Goal: Download file/media

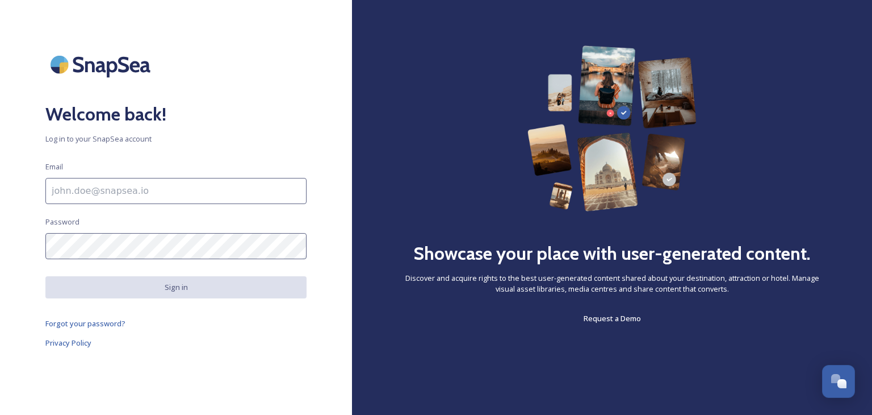
click at [154, 191] on input at bounding box center [175, 191] width 261 height 26
paste input "[EMAIL_ADDRESS][DOMAIN_NAME]"
type input "[EMAIL_ADDRESS][DOMAIN_NAME]"
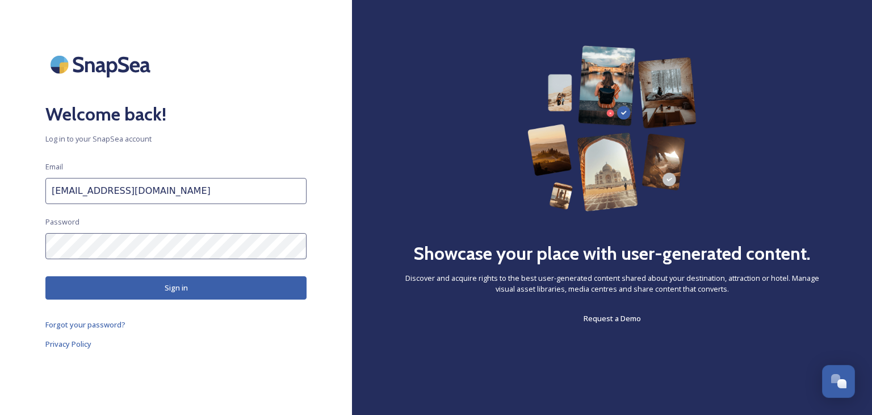
click at [196, 296] on button "Sign in" at bounding box center [175, 287] width 261 height 23
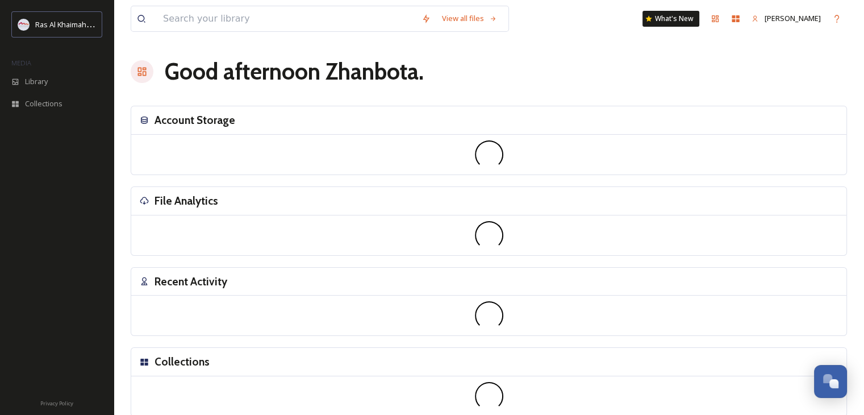
click at [776, 48] on div "View all files What's New [PERSON_NAME] Good afternoon [PERSON_NAME] . Account …" at bounding box center [489, 254] width 750 height 508
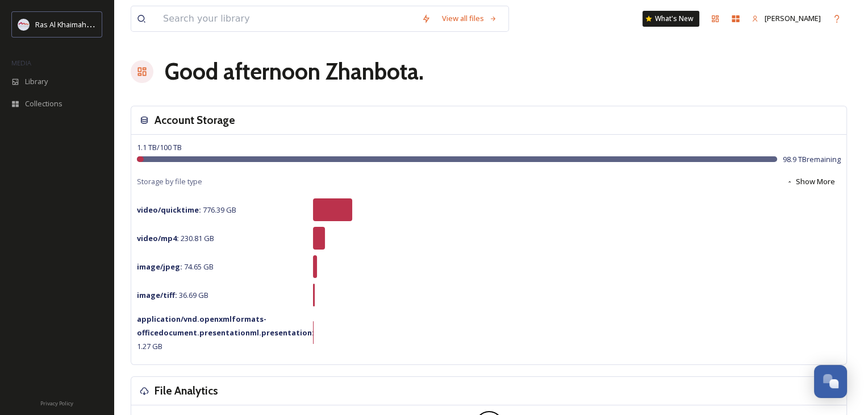
click at [778, 78] on div "Good afternoon Zhanbota ." at bounding box center [489, 72] width 716 height 34
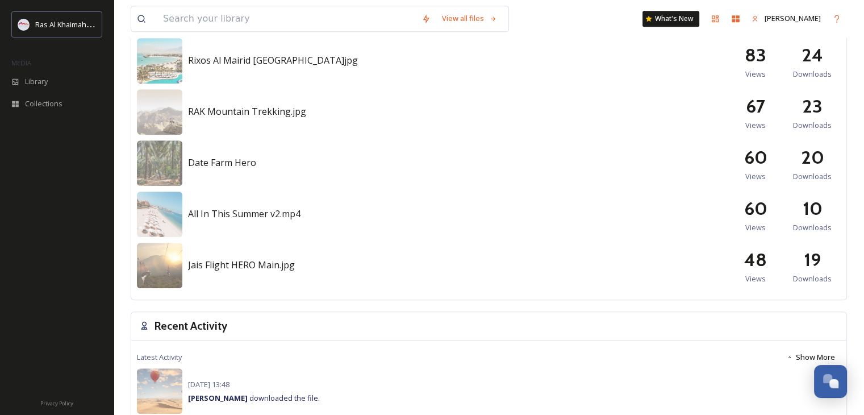
scroll to position [538, 0]
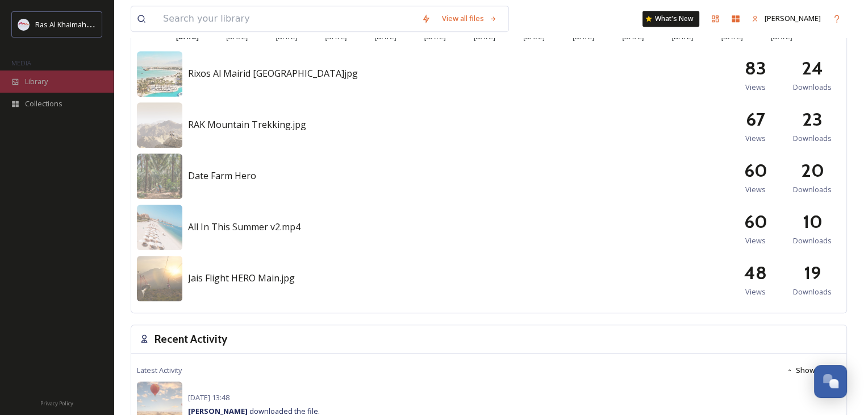
click at [45, 81] on span "Library" at bounding box center [36, 81] width 23 height 11
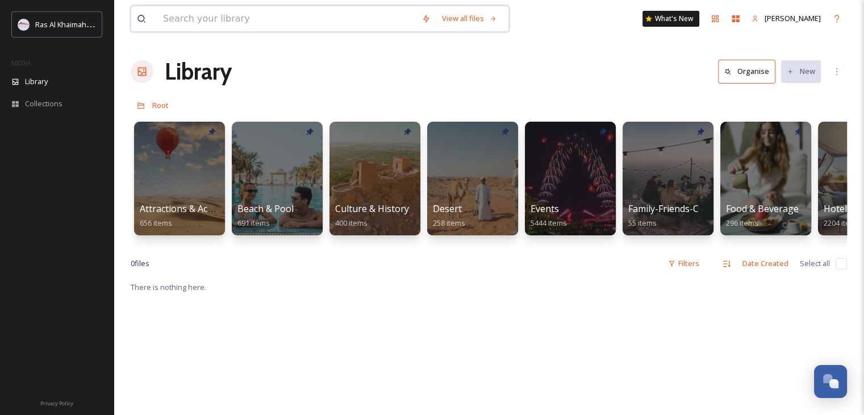
click at [222, 19] on input at bounding box center [286, 18] width 258 height 25
paste input "Rixos Al Mairid Ras Al Khaimah"
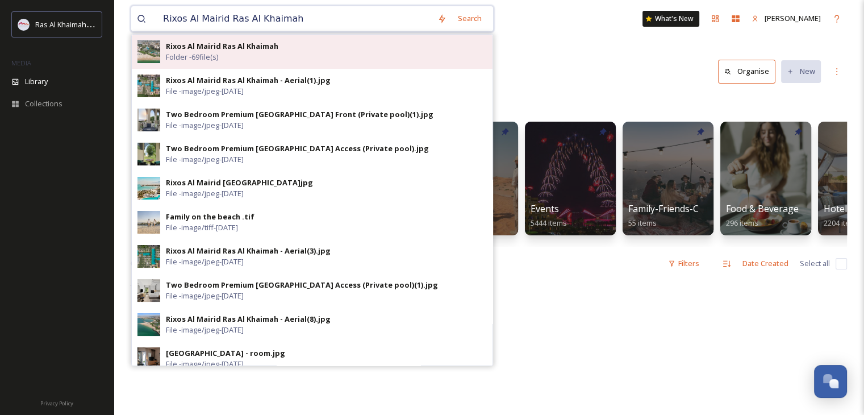
type input "Rixos Al Mairid Ras Al Khaimah"
click at [228, 55] on div "Rixos Al Mairid Ras Al Khaimah Folder - 69 file(s)" at bounding box center [326, 52] width 321 height 22
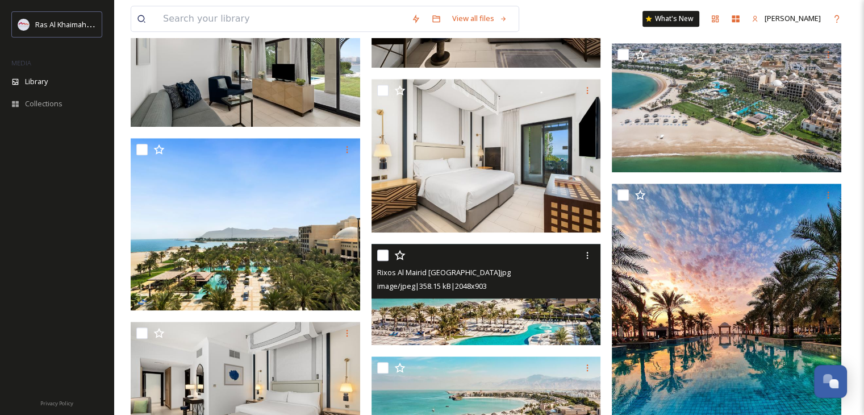
scroll to position [1082, 0]
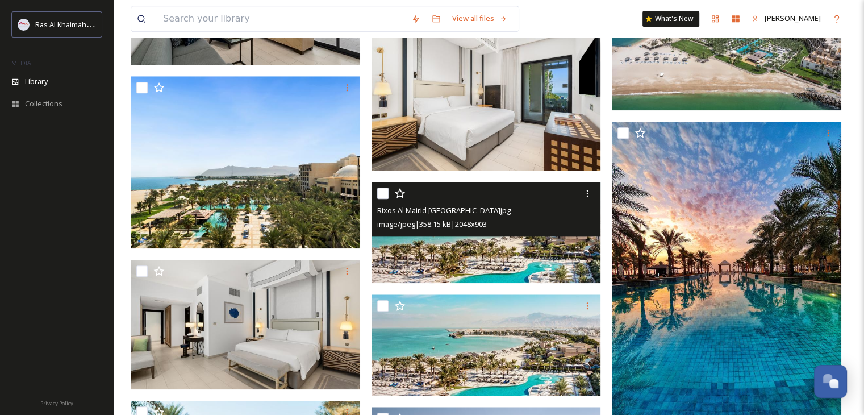
click at [484, 249] on img at bounding box center [485, 231] width 229 height 101
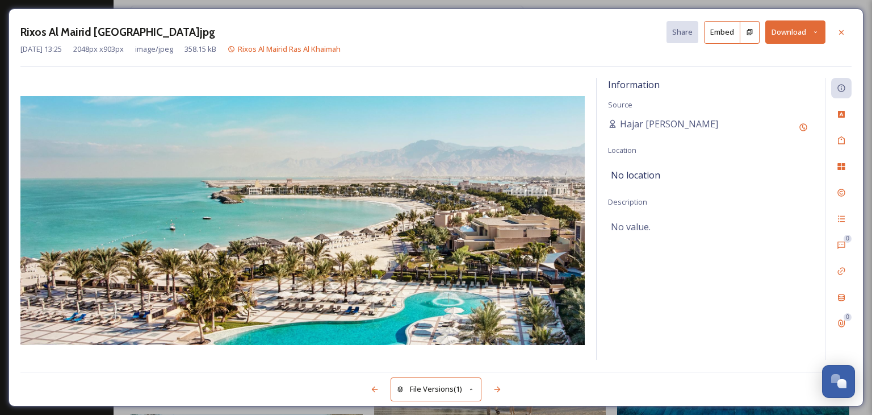
click at [796, 31] on button "Download" at bounding box center [796, 31] width 60 height 23
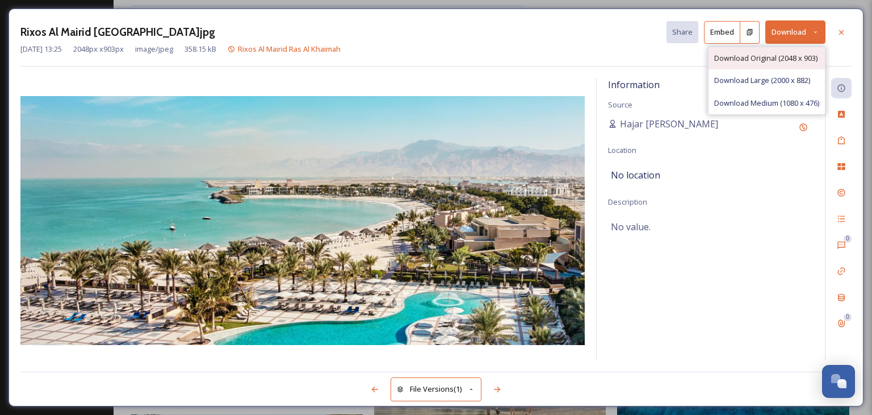
click at [767, 58] on span "Download Original (2048 x 903)" at bounding box center [766, 58] width 103 height 11
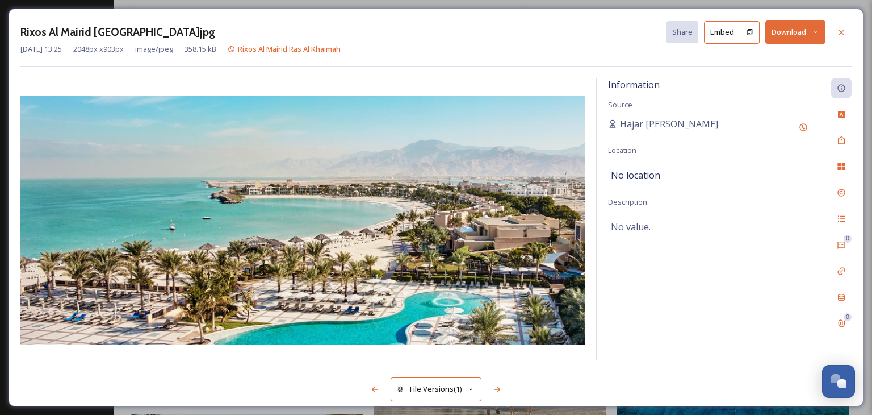
click at [813, 30] on icon at bounding box center [815, 31] width 7 height 7
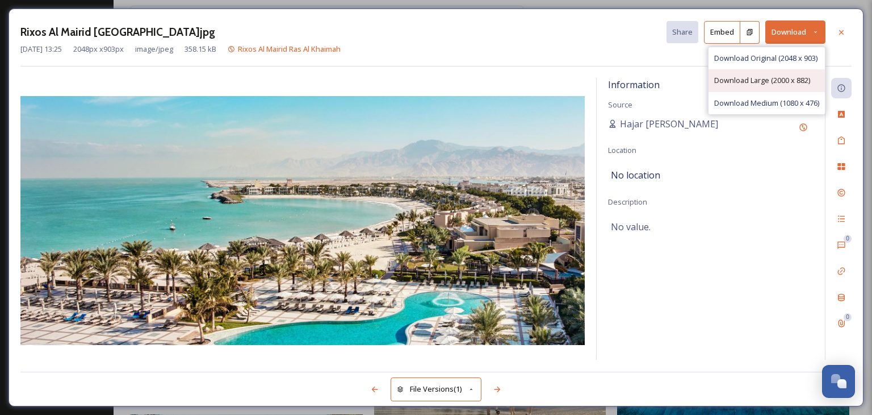
click at [784, 81] on span "Download Large (2000 x 882)" at bounding box center [763, 80] width 96 height 11
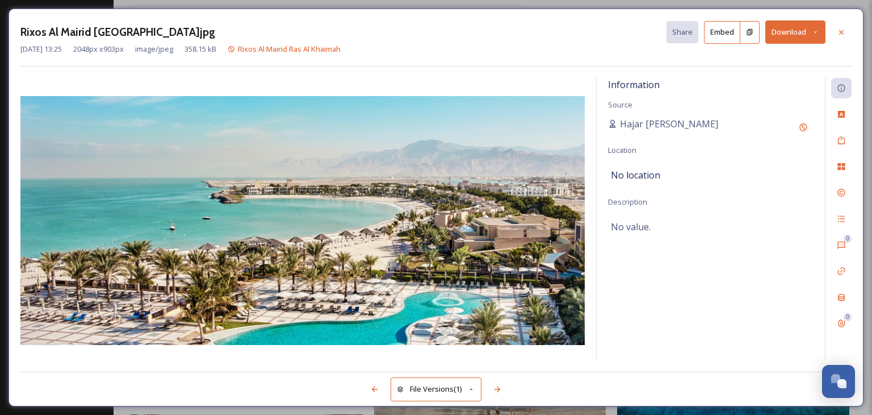
click at [791, 35] on button "Download" at bounding box center [796, 31] width 60 height 23
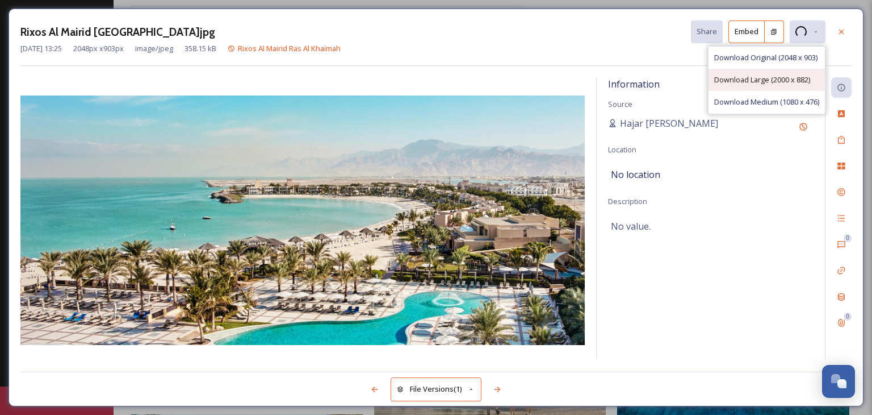
click at [787, 78] on span "Download Large (2000 x 882)" at bounding box center [763, 79] width 96 height 11
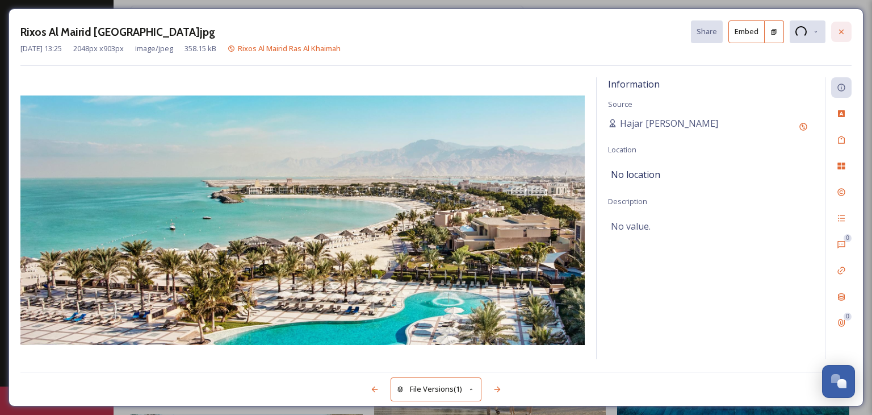
click at [838, 31] on icon at bounding box center [841, 31] width 9 height 9
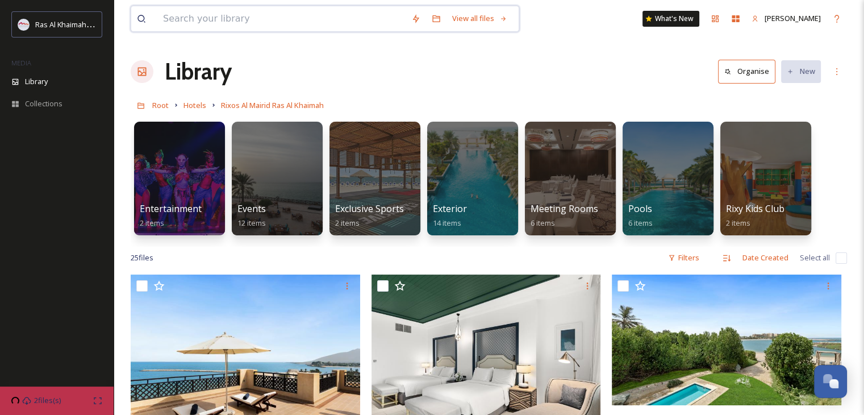
click at [314, 23] on input at bounding box center [281, 18] width 248 height 25
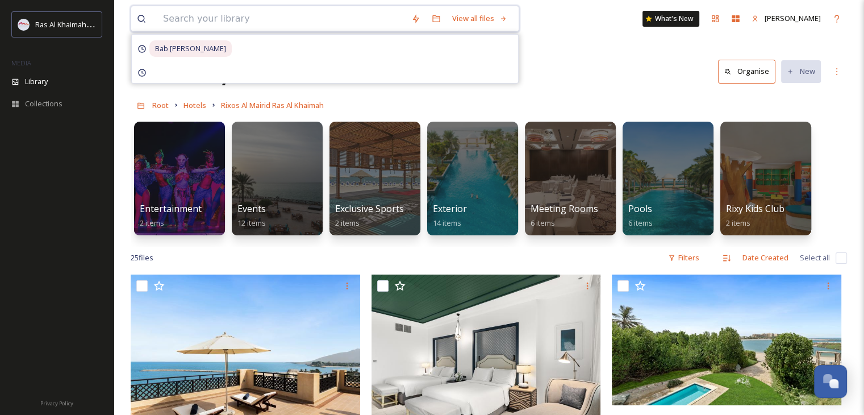
click at [190, 19] on input at bounding box center [281, 18] width 248 height 25
paste input "Rixos Al Mairid Ras Al Khaimah"
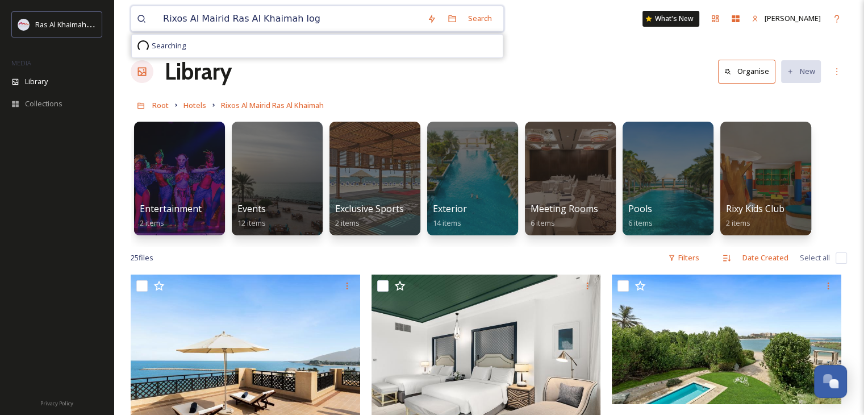
type input "Rixos Al Mairid Ras Al Khaimah logo"
type input "Rixos Al Mairid Ras Al Khaimah"
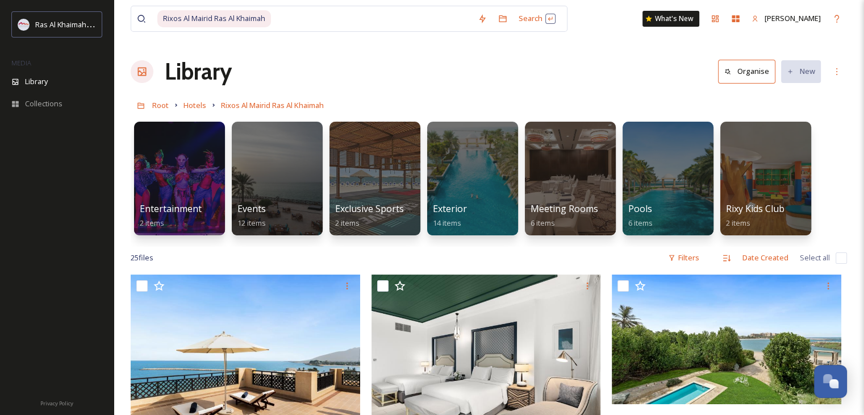
click at [615, 77] on div "Library Organise New" at bounding box center [489, 72] width 716 height 34
click at [475, 180] on div at bounding box center [472, 178] width 93 height 116
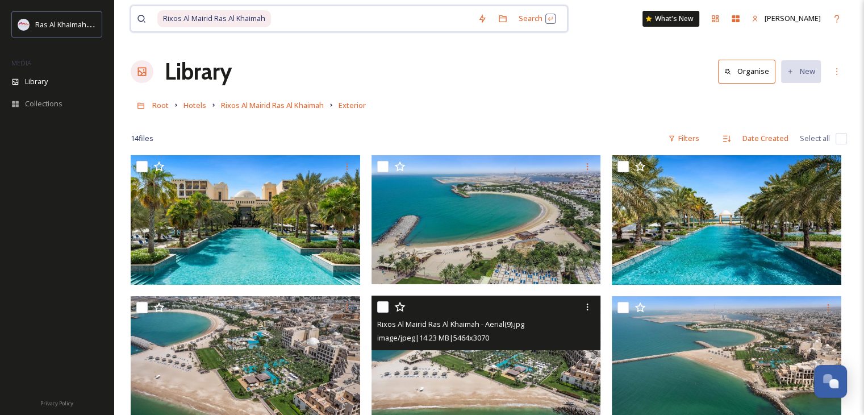
click at [258, 23] on span "Rixos Al Mairid Ras Al Khaimah" at bounding box center [214, 18] width 114 height 16
paste span
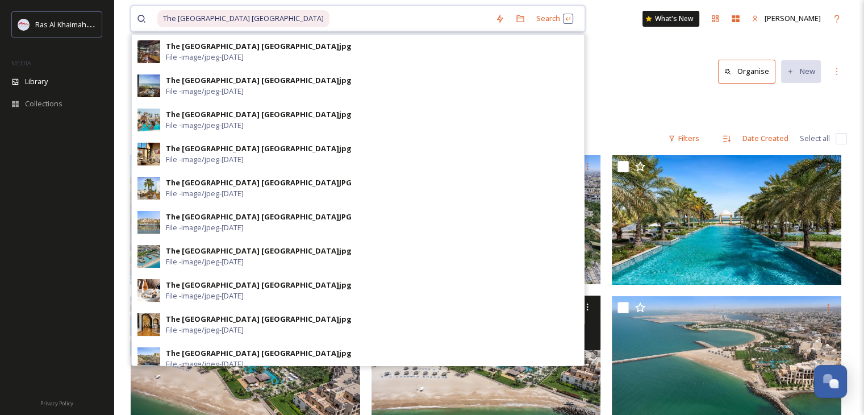
click at [398, 23] on input at bounding box center [410, 18] width 159 height 25
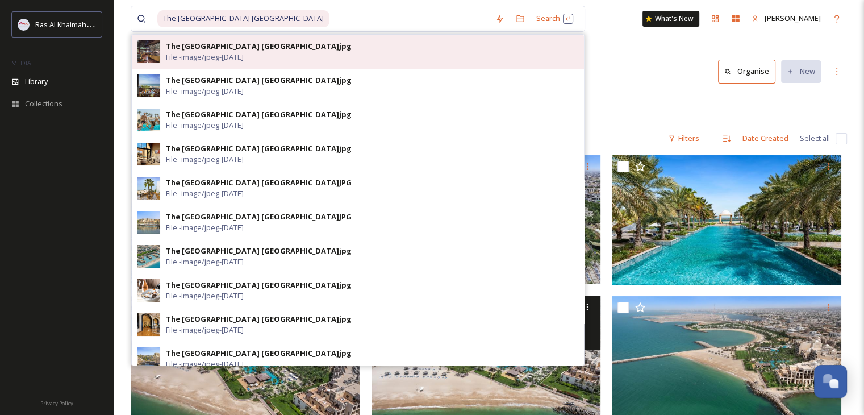
click at [300, 59] on div "The [GEOGRAPHIC_DATA] [GEOGRAPHIC_DATA]jpg File - image/jpeg - [DATE]" at bounding box center [372, 52] width 412 height 22
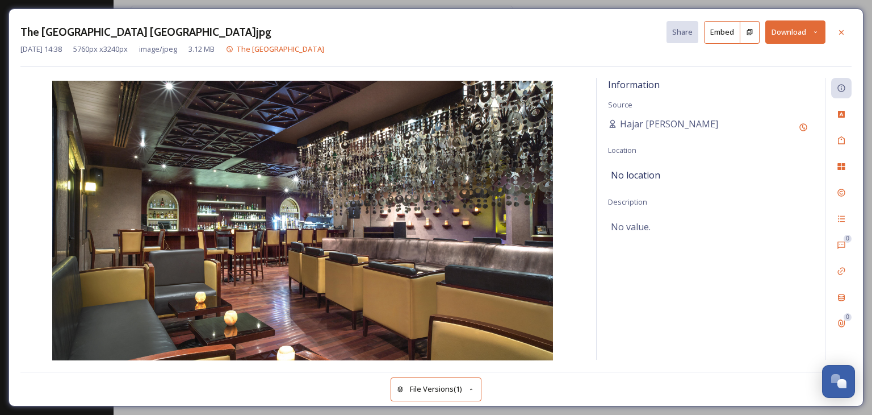
click at [413, 386] on button "File Versions (1)" at bounding box center [436, 388] width 91 height 23
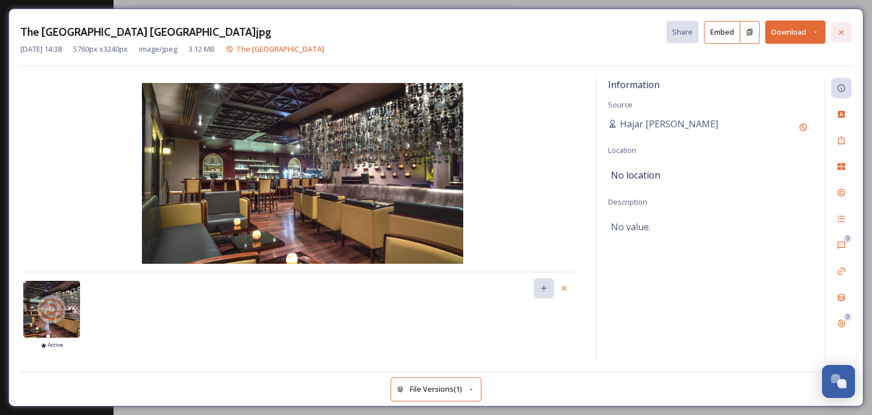
click at [843, 29] on icon at bounding box center [841, 32] width 9 height 9
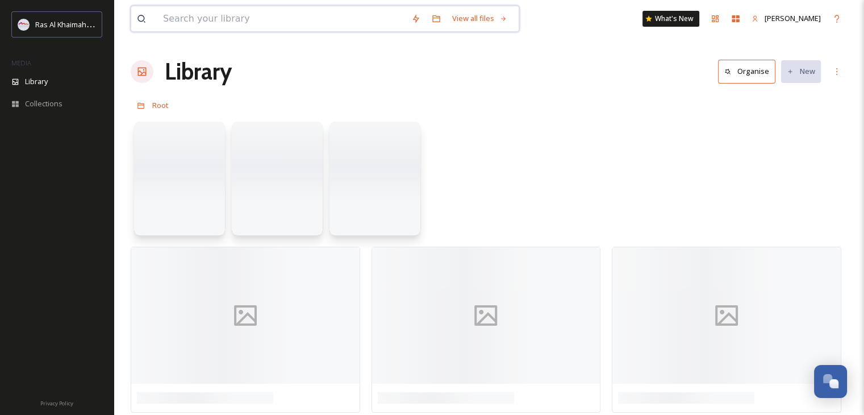
click at [268, 19] on input at bounding box center [281, 18] width 248 height 25
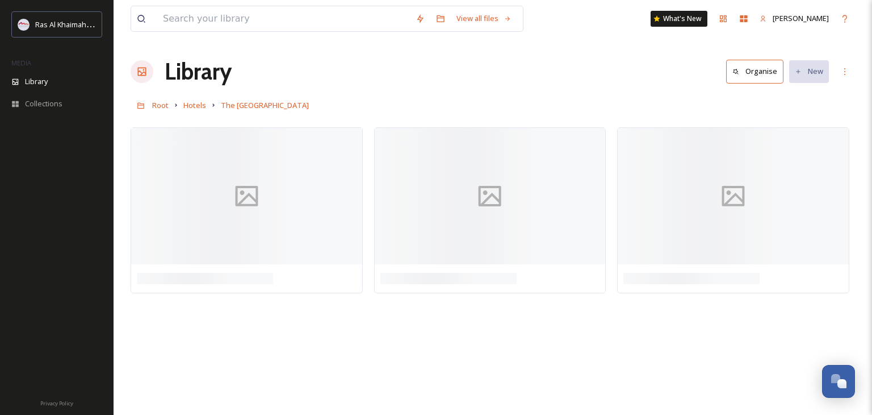
click at [568, 84] on div "Library Organise New" at bounding box center [493, 72] width 725 height 34
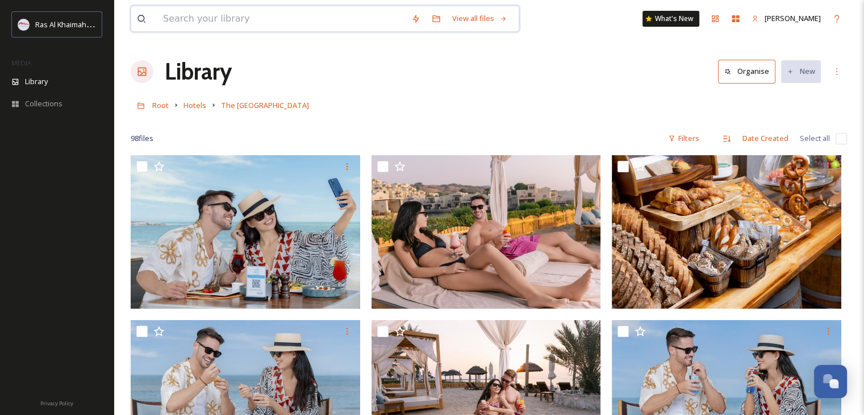
click at [221, 7] on input at bounding box center [281, 18] width 248 height 25
click at [224, 12] on input at bounding box center [281, 18] width 248 height 25
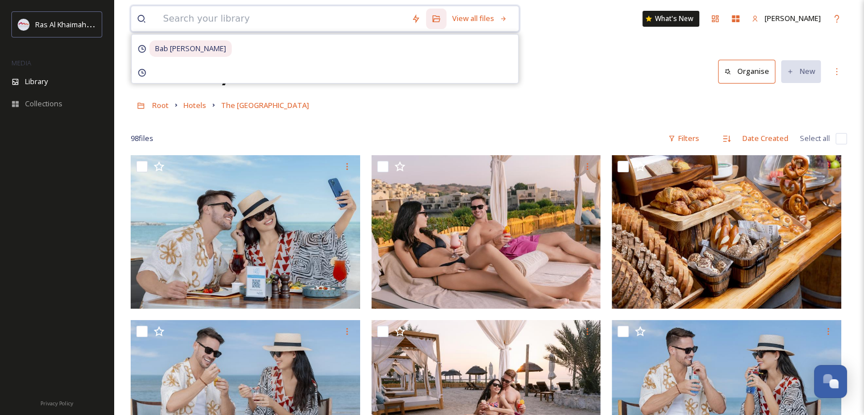
paste input "The [GEOGRAPHIC_DATA] [GEOGRAPHIC_DATA]"
type input "The [GEOGRAPHIC_DATA] [GEOGRAPHIC_DATA]"
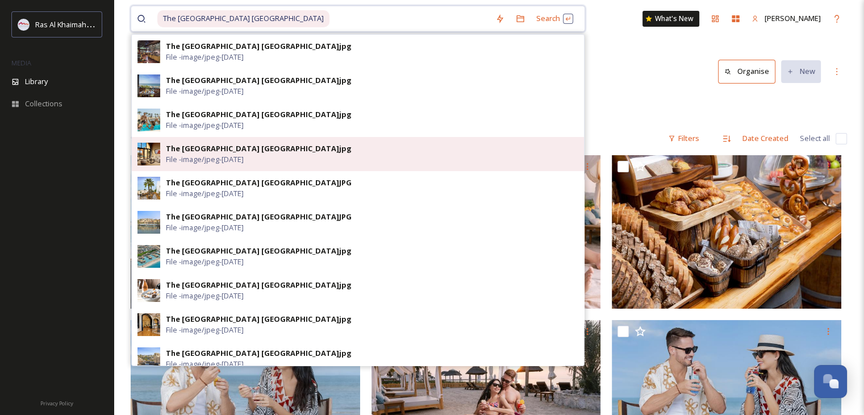
scroll to position [284, 0]
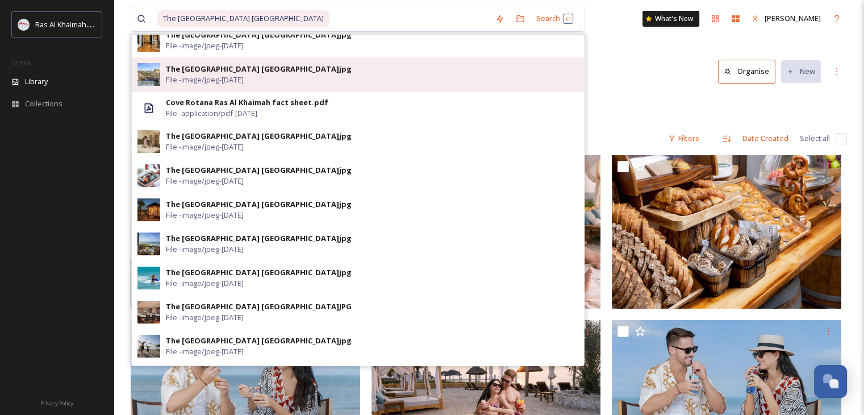
click at [251, 73] on div "The [GEOGRAPHIC_DATA] [GEOGRAPHIC_DATA]jpg" at bounding box center [259, 69] width 186 height 11
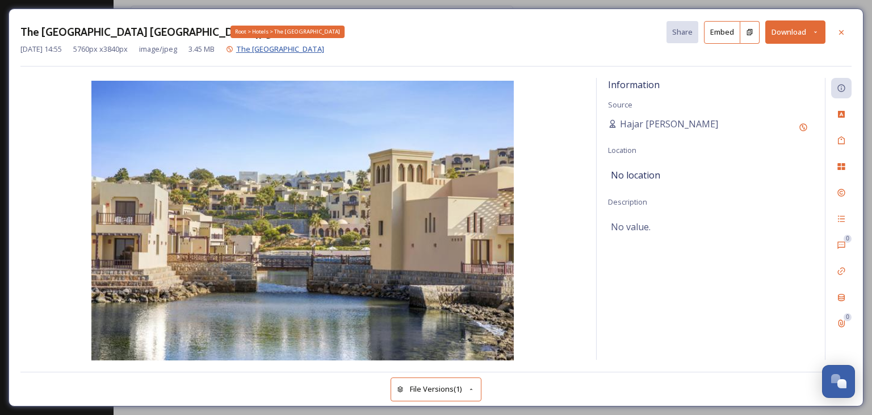
click at [293, 48] on span "The [GEOGRAPHIC_DATA]" at bounding box center [280, 49] width 88 height 10
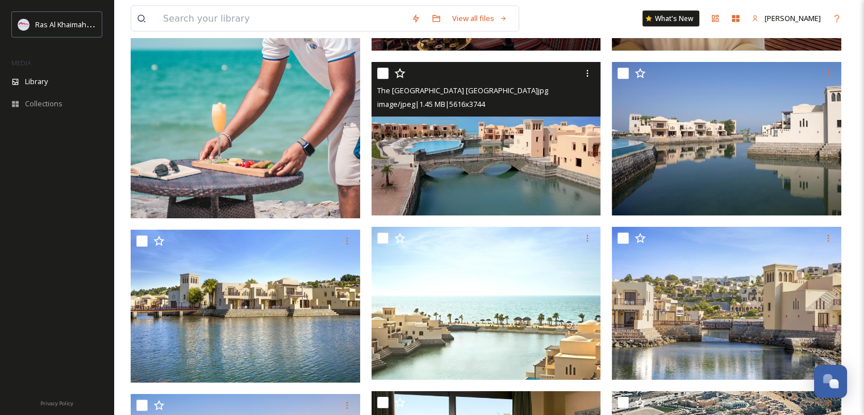
scroll to position [2499, 0]
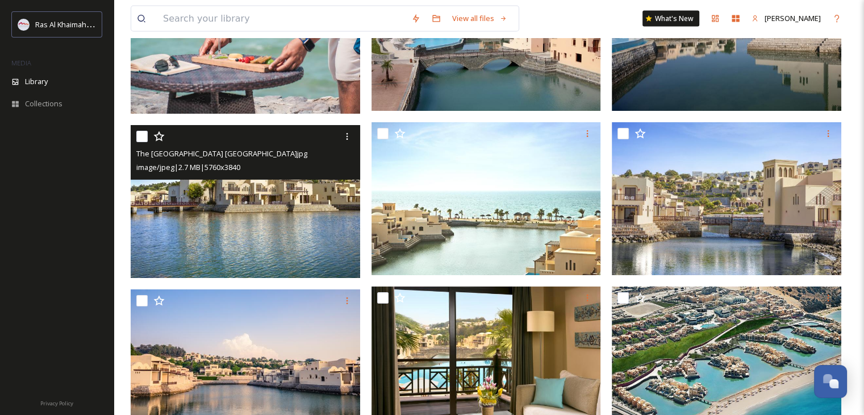
click at [201, 202] on img at bounding box center [245, 201] width 229 height 153
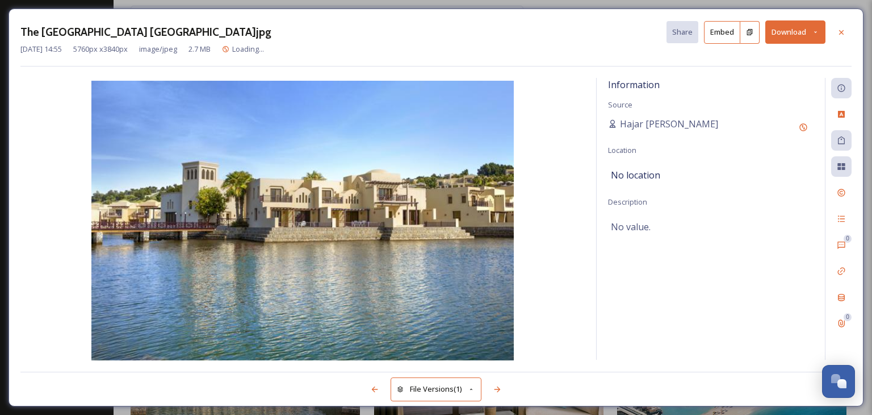
click at [808, 30] on button "Download" at bounding box center [796, 31] width 60 height 23
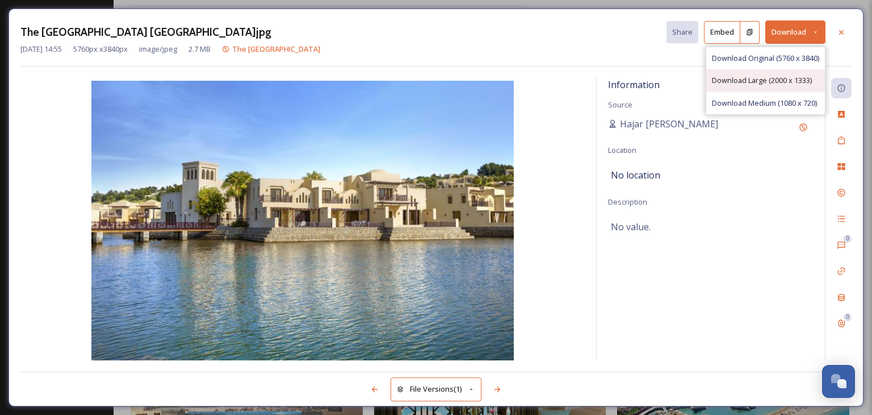
click at [783, 82] on span "Download Large (2000 x 1333)" at bounding box center [762, 80] width 100 height 11
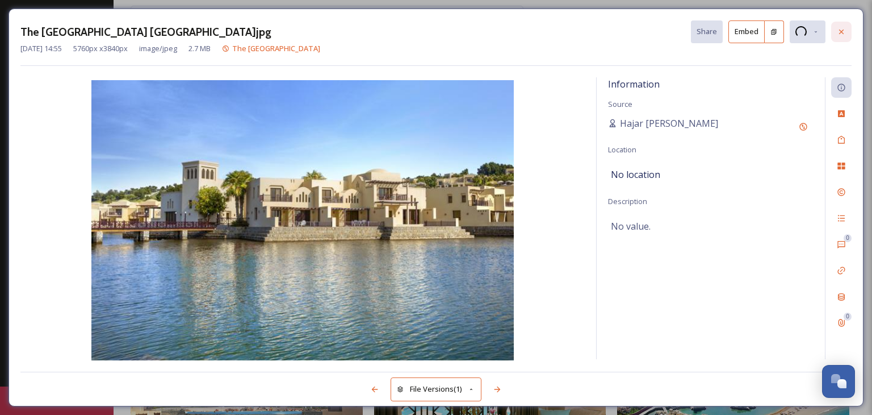
click at [845, 27] on icon at bounding box center [841, 31] width 9 height 9
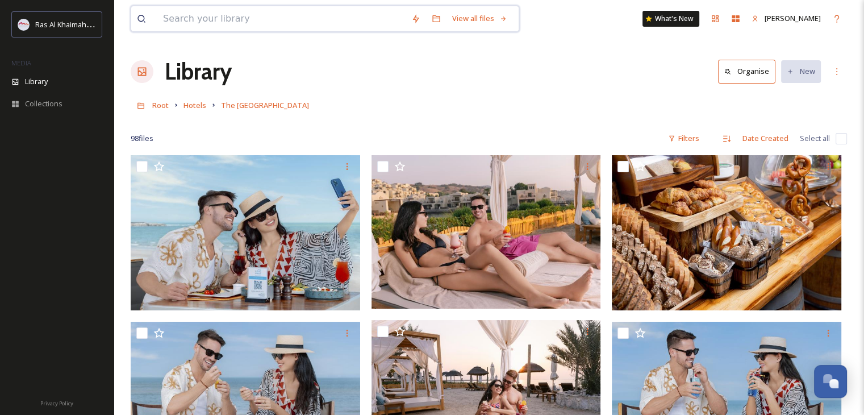
click at [229, 11] on input at bounding box center [281, 18] width 248 height 25
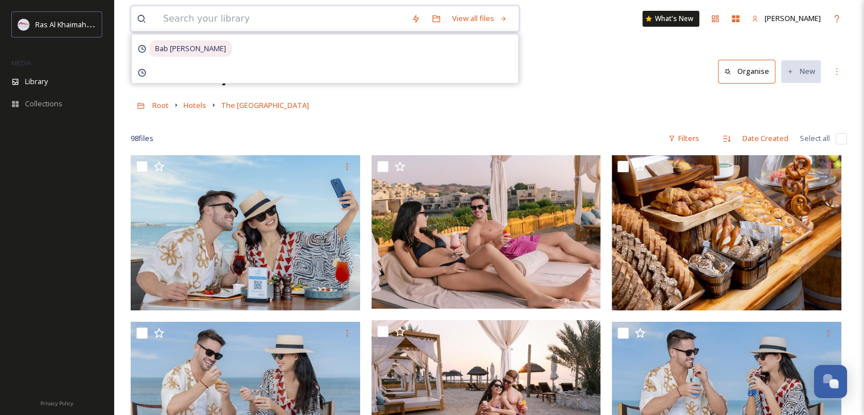
paste input "The [GEOGRAPHIC_DATA] [GEOGRAPHIC_DATA]"
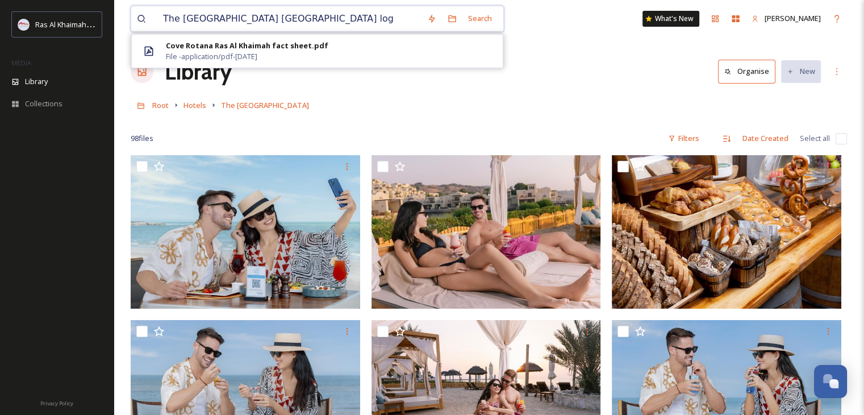
type input "The [GEOGRAPHIC_DATA] [GEOGRAPHIC_DATA] logo"
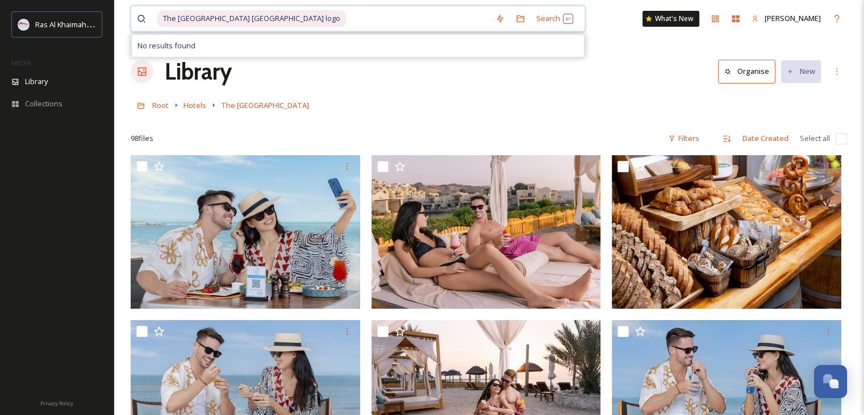
click at [347, 14] on input at bounding box center [418, 18] width 143 height 25
click at [298, 20] on span "The [GEOGRAPHIC_DATA] [GEOGRAPHIC_DATA] logo" at bounding box center [251, 18] width 189 height 16
click at [307, 19] on span "The [GEOGRAPHIC_DATA] [GEOGRAPHIC_DATA] logo" at bounding box center [251, 18] width 189 height 16
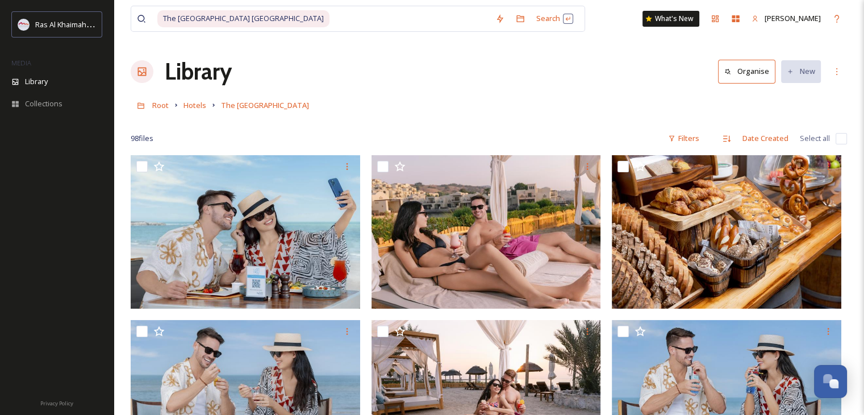
click at [631, 65] on div "Library Organise New" at bounding box center [489, 72] width 716 height 34
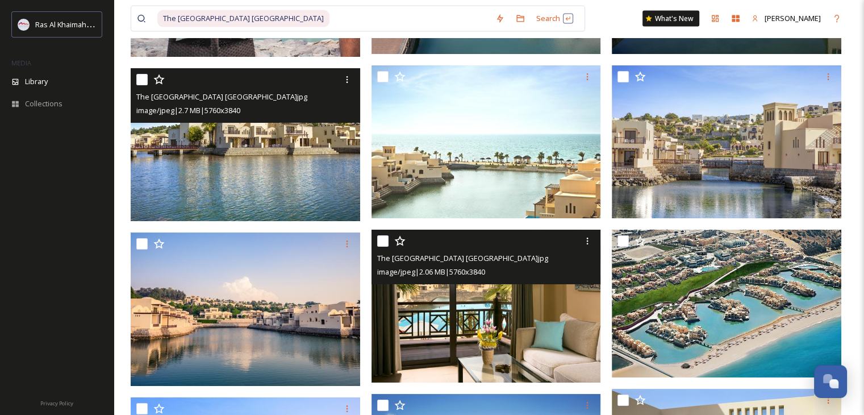
scroll to position [2499, 0]
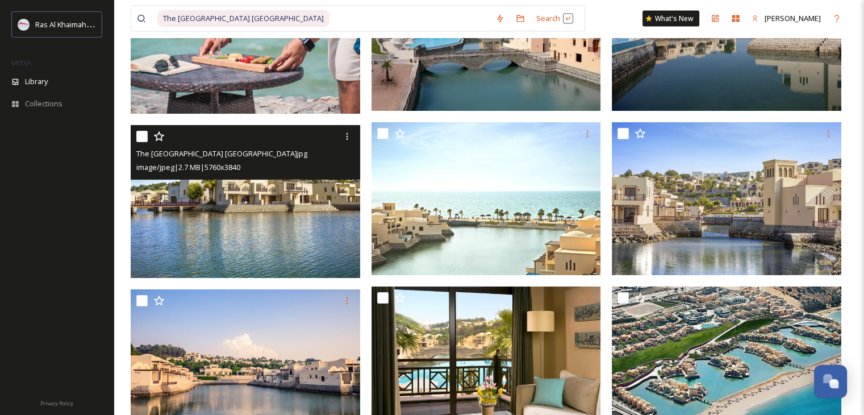
click at [289, 222] on img at bounding box center [245, 201] width 229 height 153
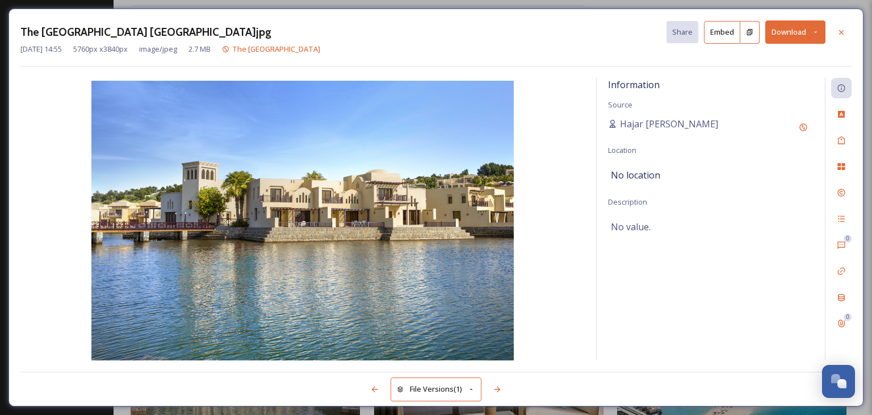
click at [816, 32] on icon at bounding box center [815, 32] width 3 height 2
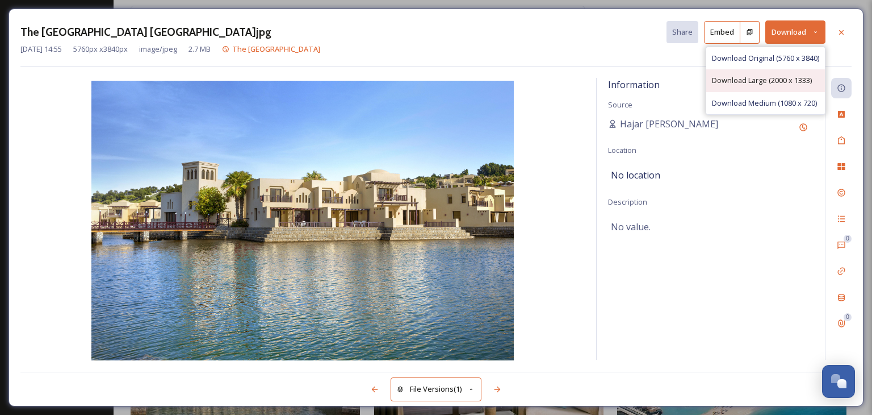
click at [759, 80] on span "Download Large (2000 x 1333)" at bounding box center [762, 80] width 100 height 11
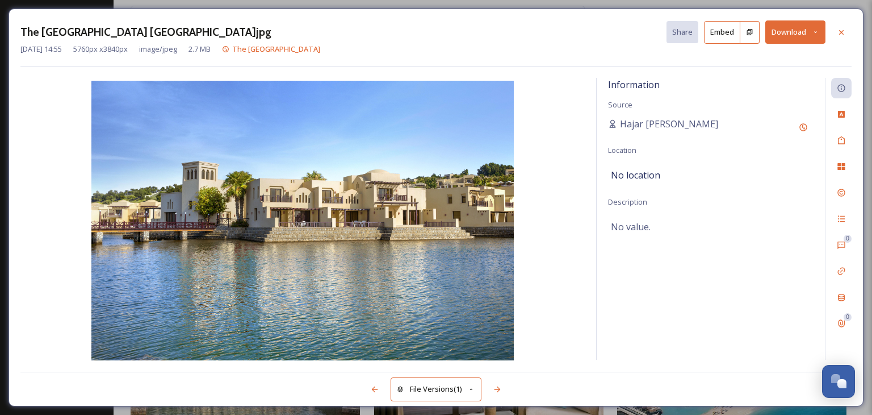
click at [791, 37] on button "Download" at bounding box center [796, 31] width 60 height 23
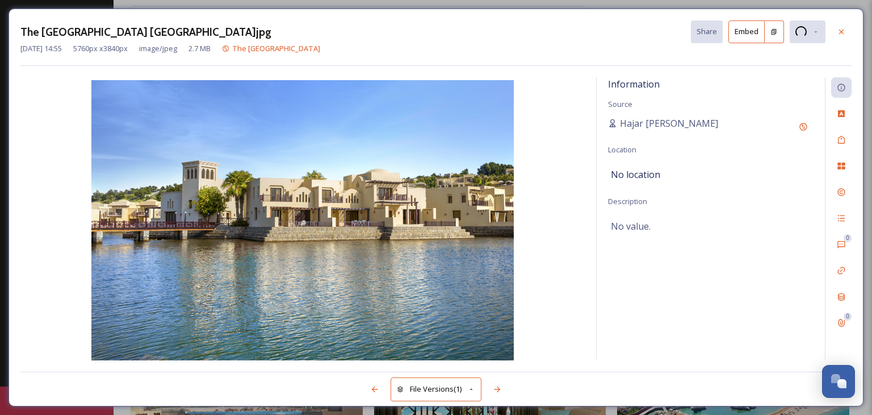
click at [723, 195] on div "Information Source Hajar [GEOGRAPHIC_DATA] Location No location Description No …" at bounding box center [711, 218] width 228 height 282
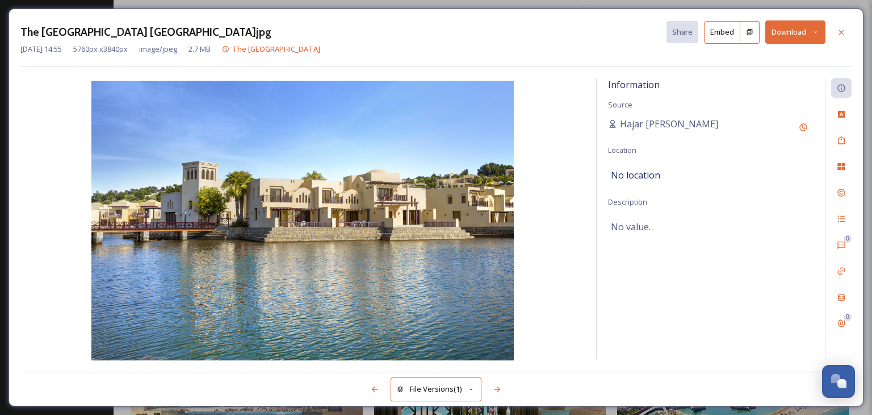
click at [621, 10] on div "The [GEOGRAPHIC_DATA] [GEOGRAPHIC_DATA]jpg Share Embed Download [DATE] 14:55 57…" at bounding box center [436, 208] width 855 height 398
click at [821, 31] on button "Download" at bounding box center [796, 31] width 60 height 23
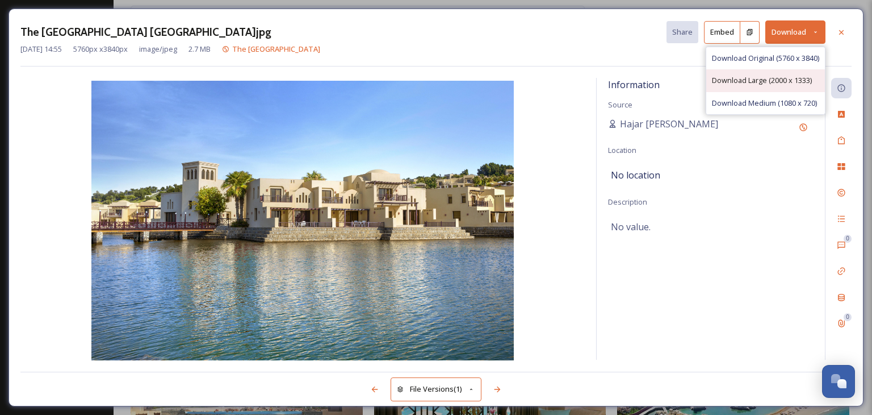
click at [780, 74] on div "Download Large (2000 x 1333)" at bounding box center [766, 80] width 119 height 22
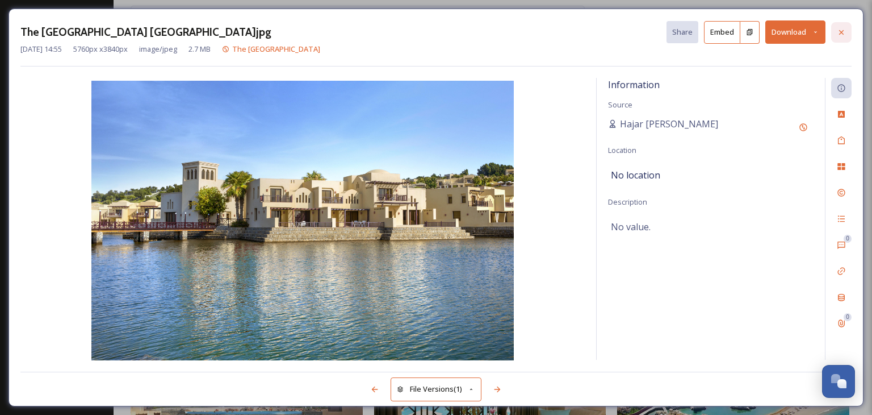
click at [841, 28] on icon at bounding box center [841, 32] width 9 height 9
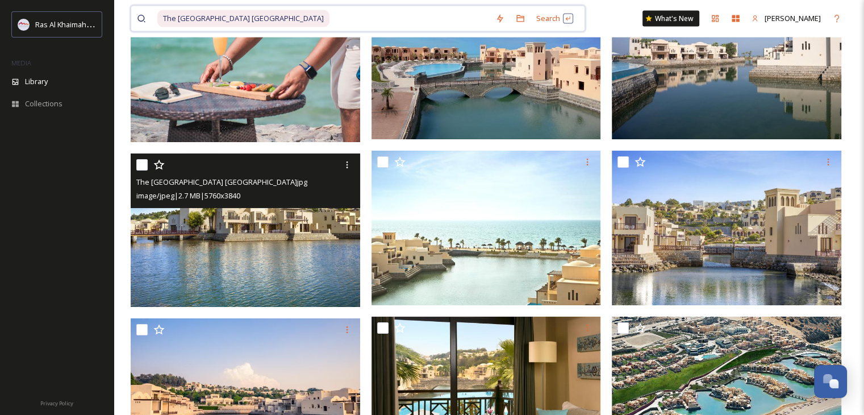
click at [331, 18] on input at bounding box center [410, 18] width 159 height 25
click at [283, 26] on span "The [GEOGRAPHIC_DATA] [GEOGRAPHIC_DATA]" at bounding box center [243, 18] width 172 height 16
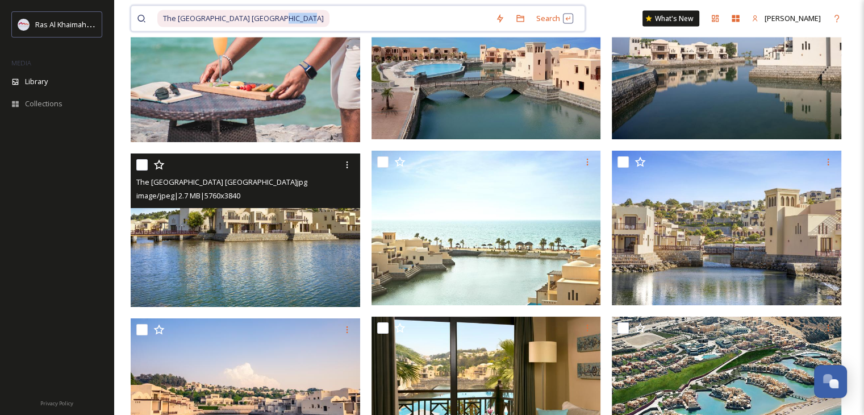
click at [283, 26] on span "The [GEOGRAPHIC_DATA] [GEOGRAPHIC_DATA]" at bounding box center [243, 18] width 172 height 16
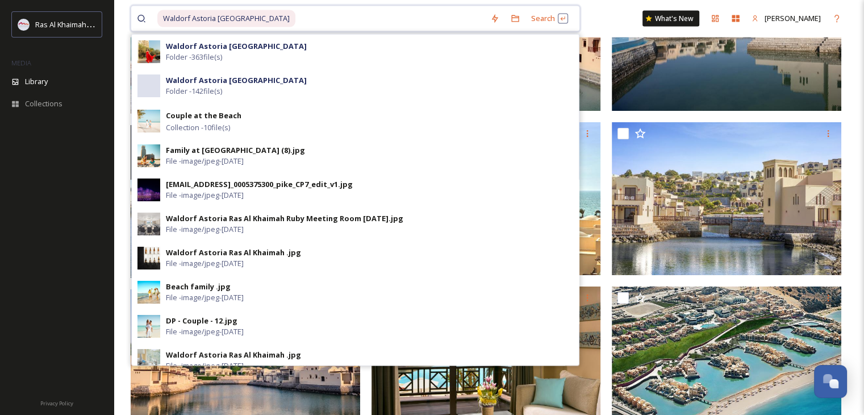
click at [296, 26] on input at bounding box center [390, 18] width 188 height 25
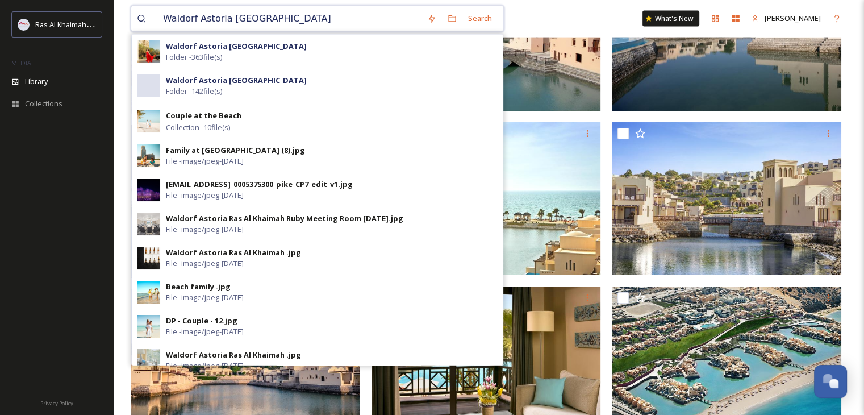
type input "Waldorf Astoria Ras Al Khaim"
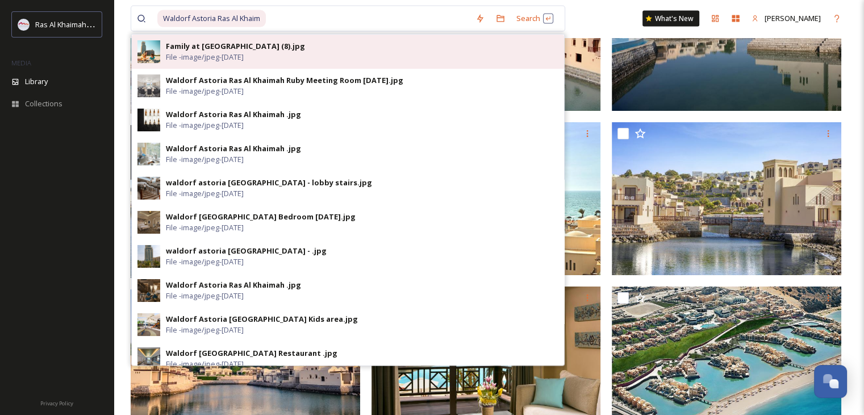
click at [286, 44] on div "Family at [GEOGRAPHIC_DATA] (8).jpg" at bounding box center [235, 46] width 139 height 11
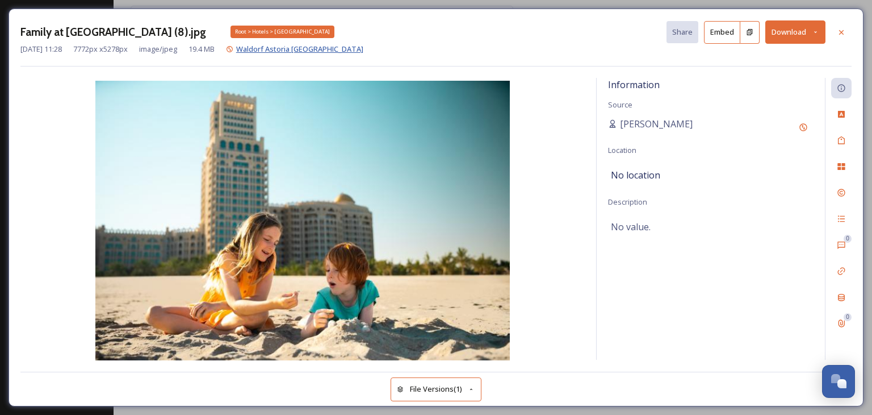
click at [304, 45] on span "Waldorf Astoria [GEOGRAPHIC_DATA]" at bounding box center [299, 49] width 127 height 10
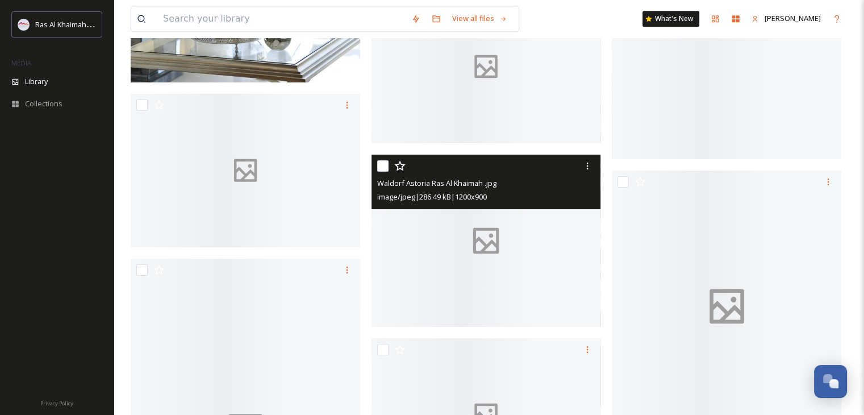
scroll to position [9939, 0]
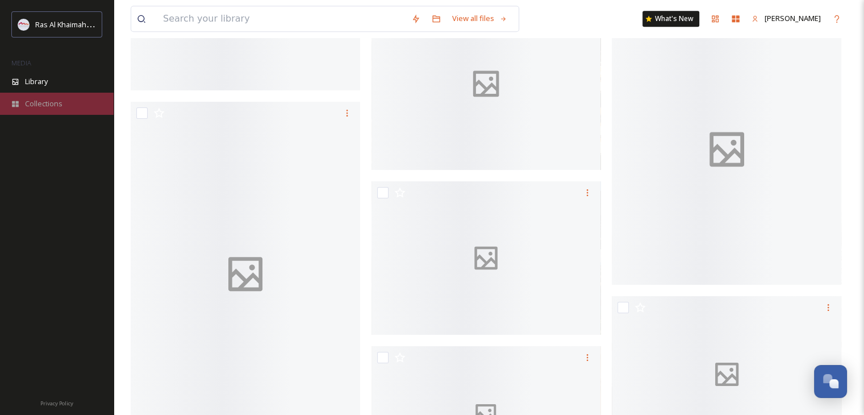
click at [52, 105] on span "Collections" at bounding box center [43, 103] width 37 height 11
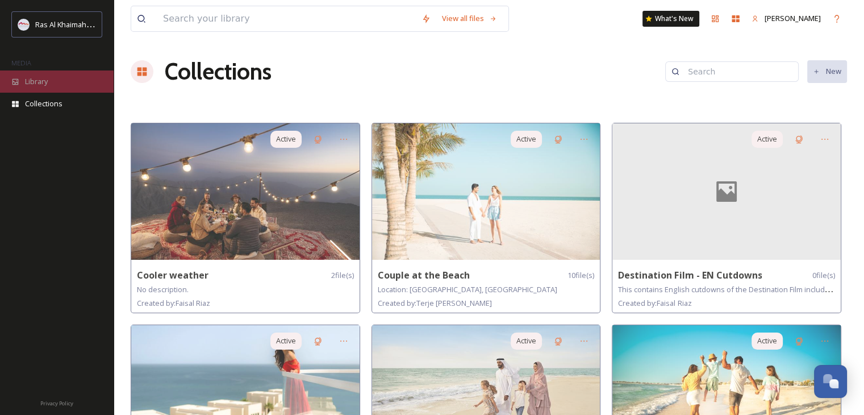
click at [22, 86] on div "Library" at bounding box center [57, 81] width 114 height 22
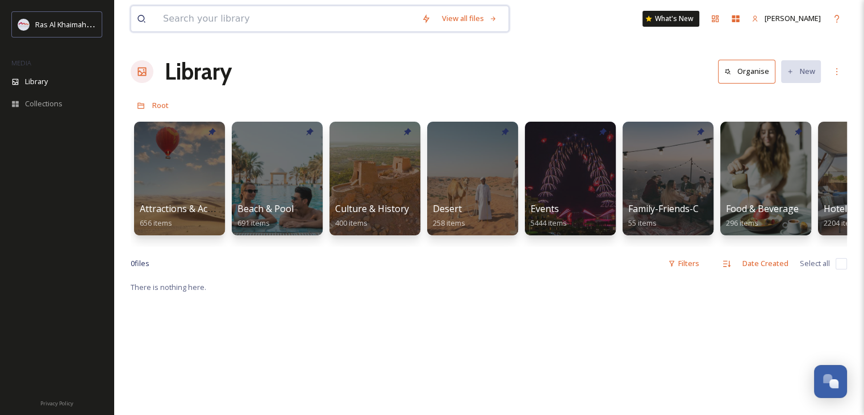
click at [228, 26] on input at bounding box center [286, 18] width 258 height 25
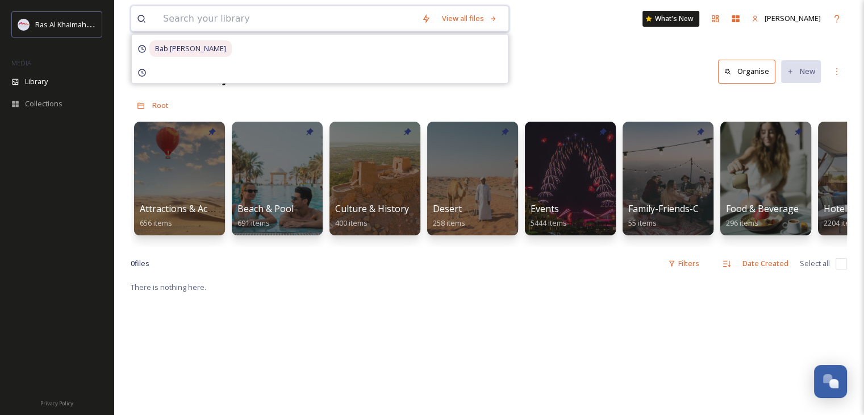
paste input "Waldorf Astoria [GEOGRAPHIC_DATA]"
type input "Waldorf Astoria [GEOGRAPHIC_DATA]"
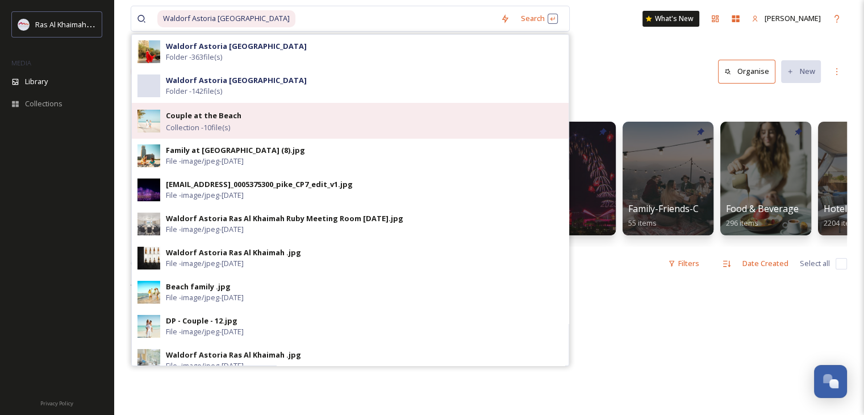
click at [248, 112] on div "Couple at the Beach Collection - 10 file(s)" at bounding box center [364, 120] width 397 height 24
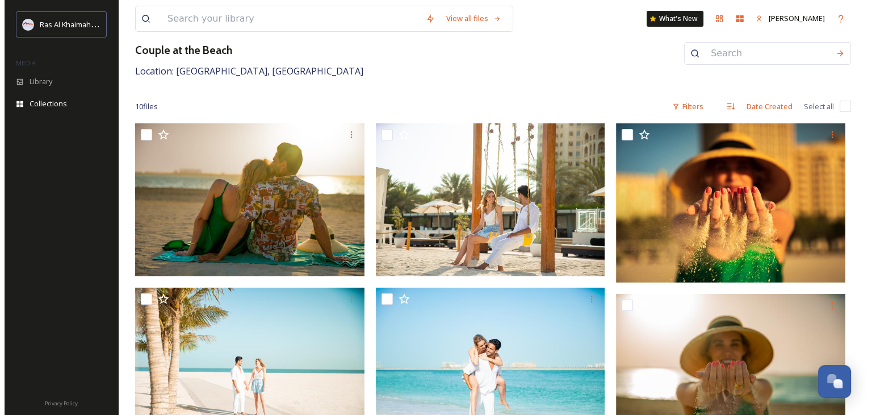
scroll to position [114, 0]
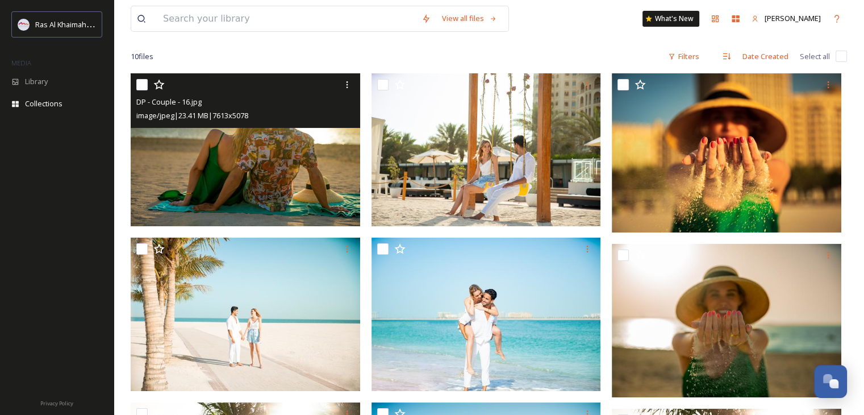
click at [264, 176] on img at bounding box center [245, 149] width 229 height 153
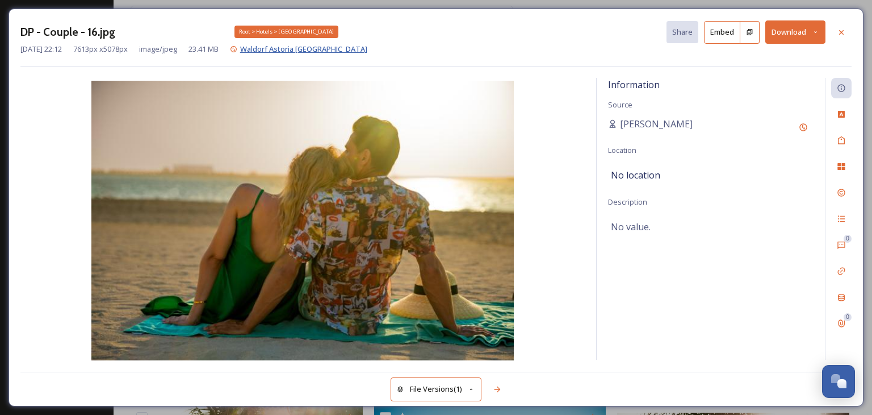
click at [281, 47] on span "Waldorf Astoria [GEOGRAPHIC_DATA]" at bounding box center [303, 49] width 127 height 10
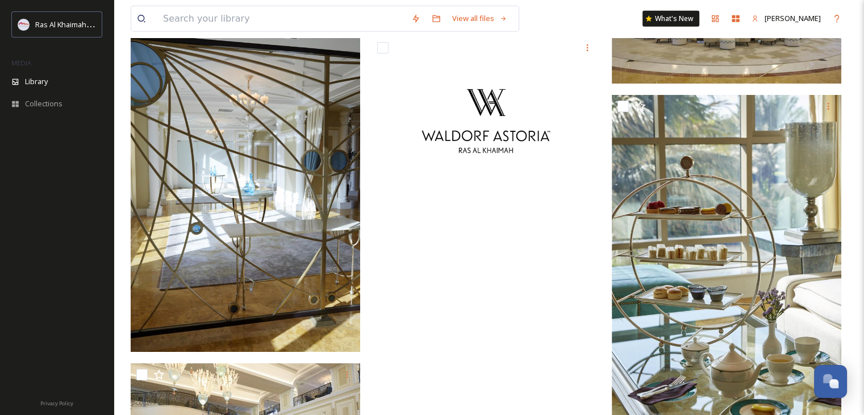
scroll to position [20504, 0]
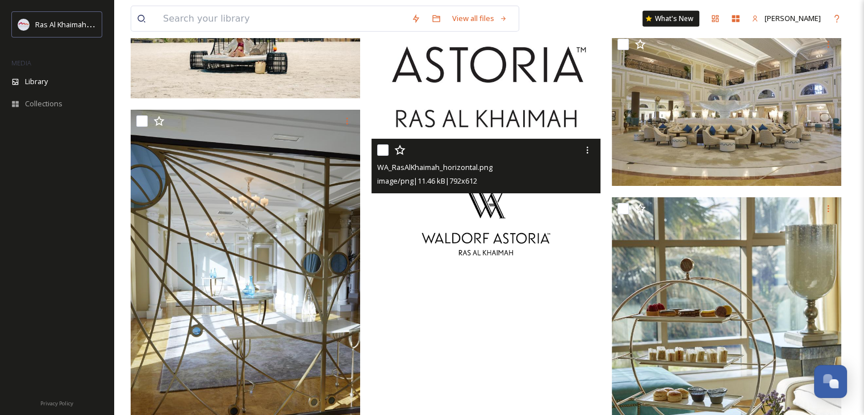
click at [492, 224] on img at bounding box center [485, 227] width 229 height 177
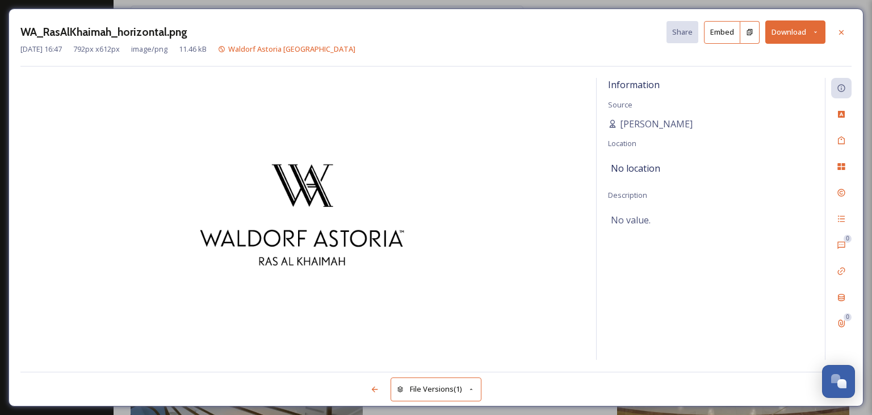
click at [812, 35] on button "Download" at bounding box center [796, 31] width 60 height 23
click at [762, 78] on span "Download as JPG" at bounding box center [749, 80] width 58 height 11
click at [817, 28] on icon at bounding box center [815, 31] width 7 height 7
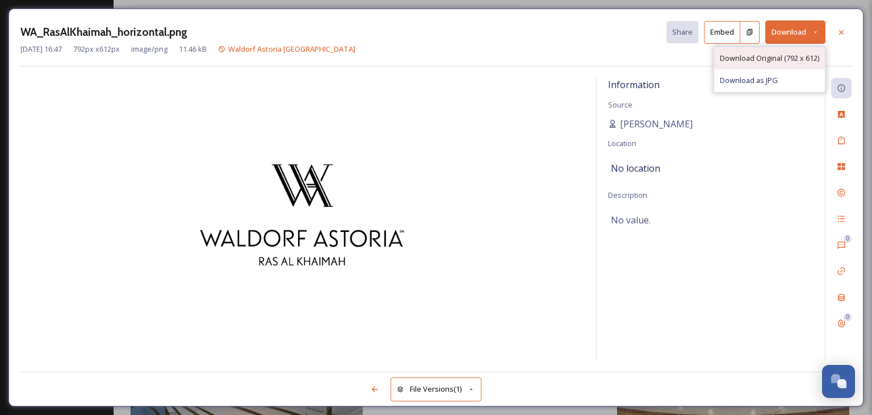
click at [784, 56] on span "Download Original (792 x 612)" at bounding box center [769, 58] width 99 height 11
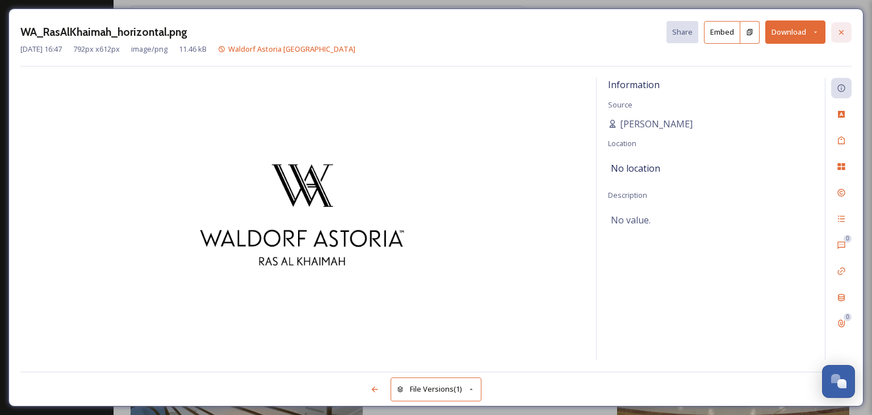
click at [838, 28] on icon at bounding box center [841, 32] width 9 height 9
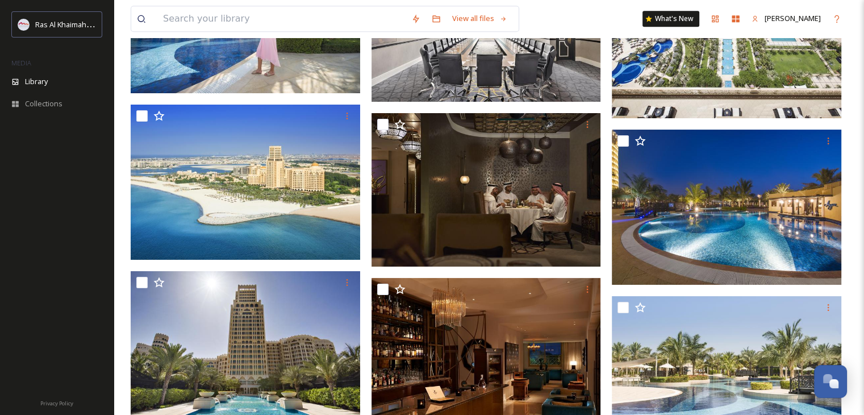
scroll to position [14170, 0]
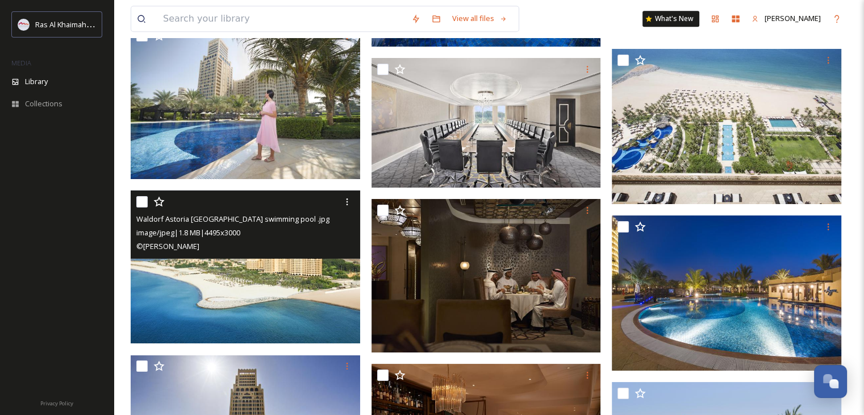
click at [286, 283] on img at bounding box center [245, 266] width 229 height 153
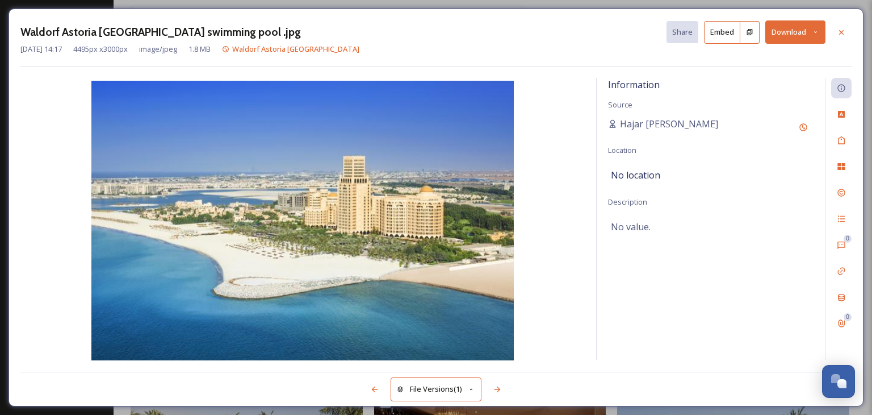
click at [817, 30] on icon at bounding box center [815, 31] width 7 height 7
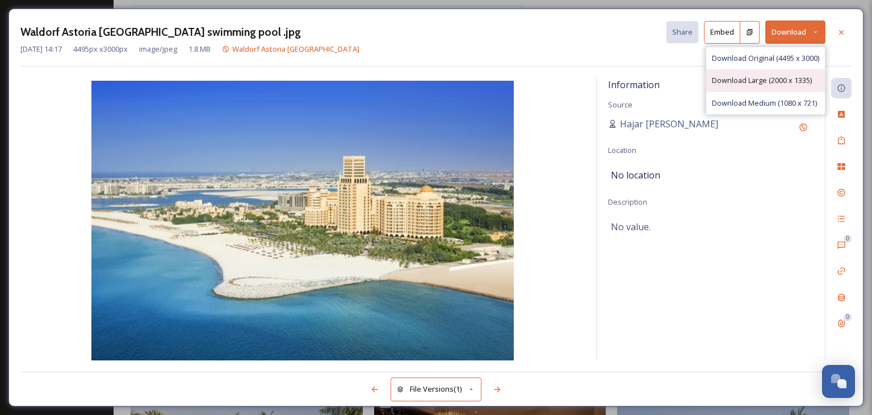
click at [773, 75] on span "Download Large (2000 x 1335)" at bounding box center [762, 80] width 100 height 11
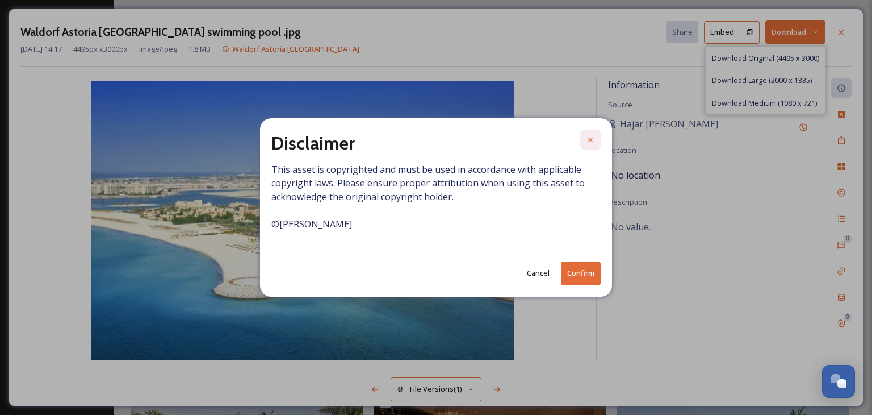
click at [591, 131] on div at bounding box center [590, 139] width 20 height 20
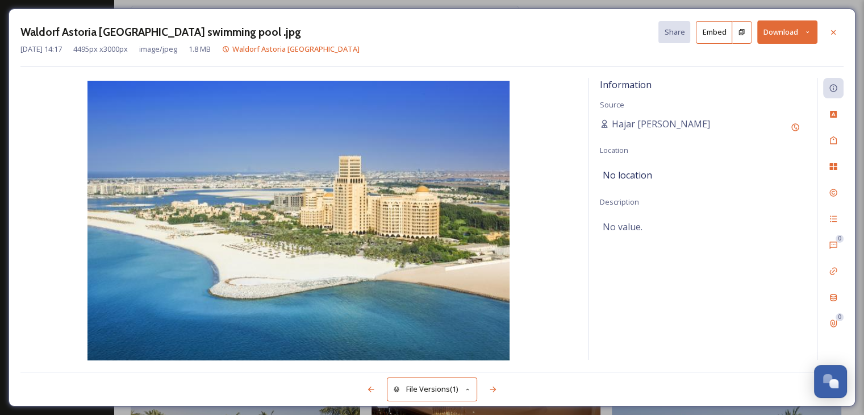
click at [807, 35] on icon at bounding box center [807, 31] width 7 height 7
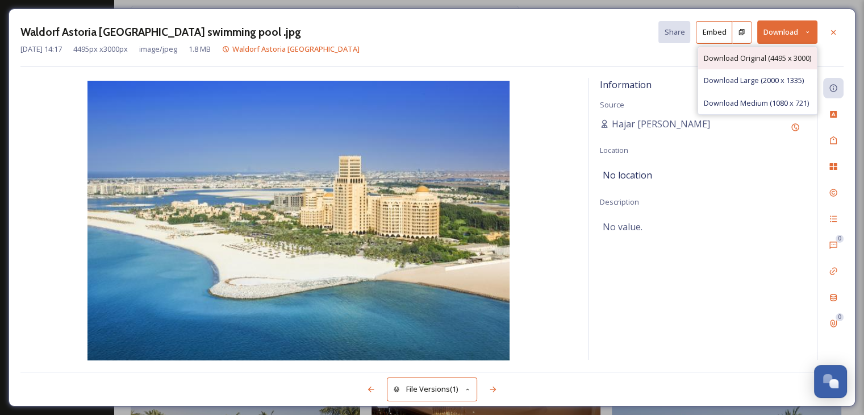
click at [767, 64] on div "Download Original (4495 x 3000)" at bounding box center [757, 58] width 119 height 22
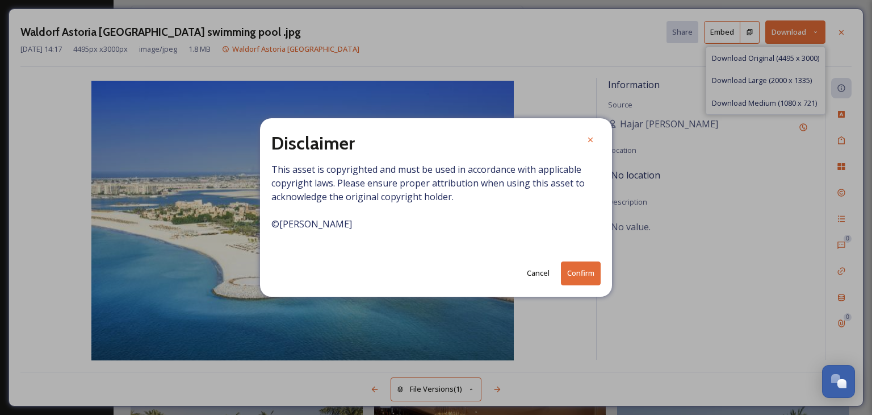
click at [584, 274] on button "Confirm" at bounding box center [581, 272] width 40 height 23
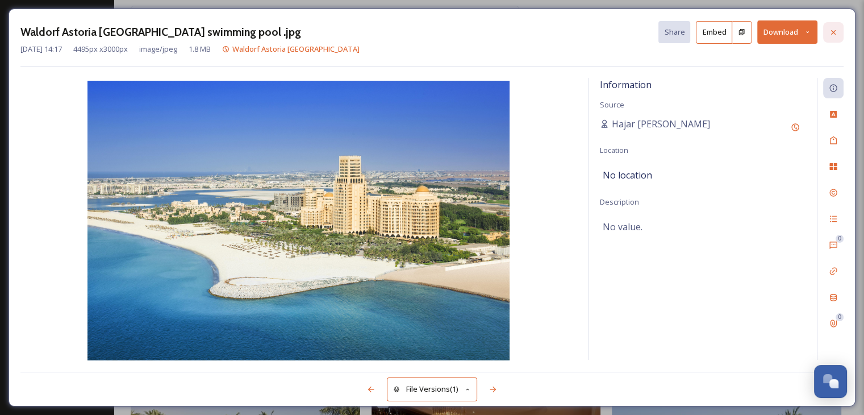
click at [839, 26] on div at bounding box center [833, 32] width 20 height 20
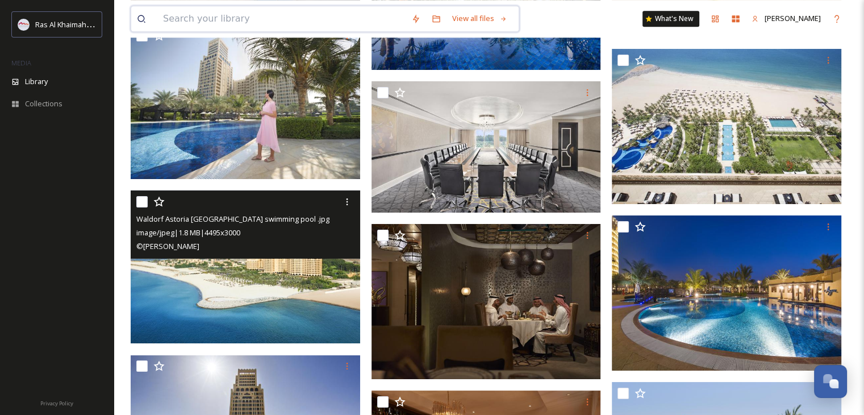
click at [197, 26] on input at bounding box center [281, 18] width 248 height 25
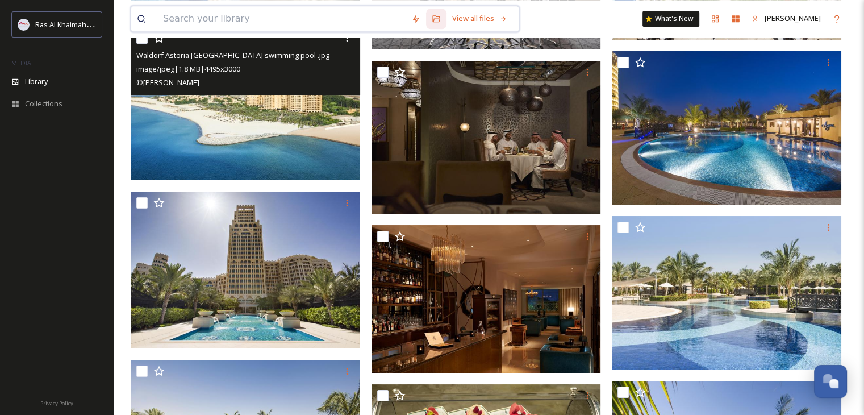
paste input "Anantara Mina [GEOGRAPHIC_DATA]"
type input "Anantara Mina [GEOGRAPHIC_DATA]"
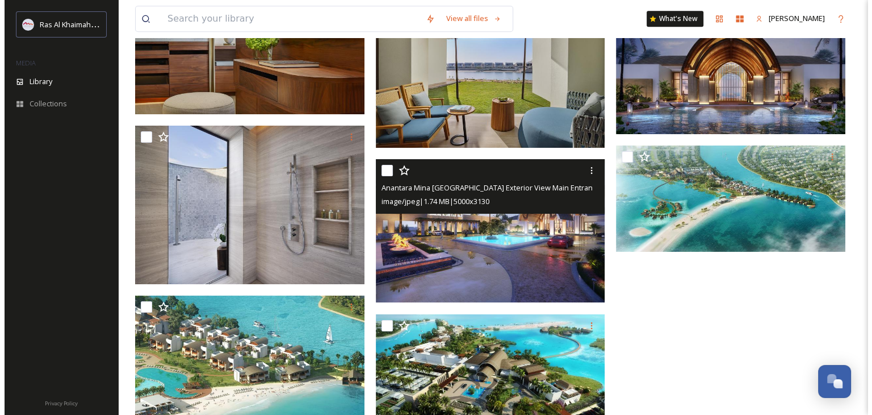
scroll to position [5692, 0]
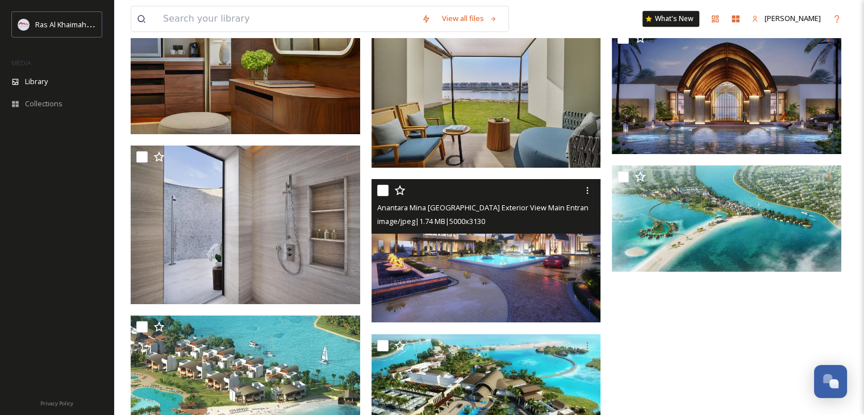
click at [530, 278] on img at bounding box center [485, 251] width 229 height 144
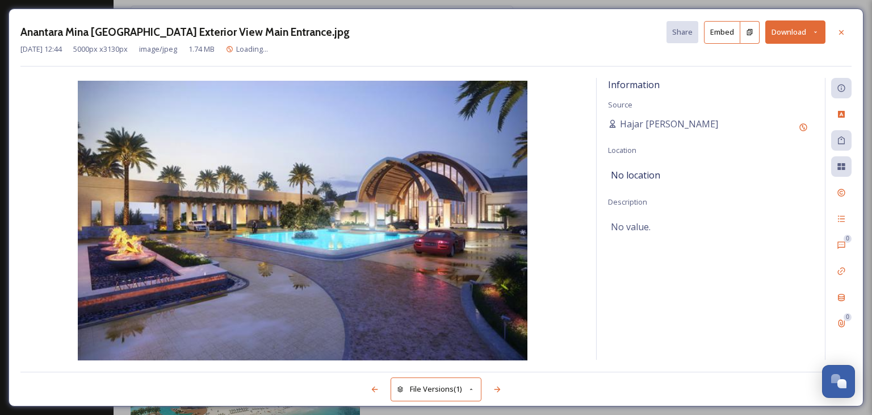
click at [814, 30] on icon at bounding box center [815, 31] width 7 height 7
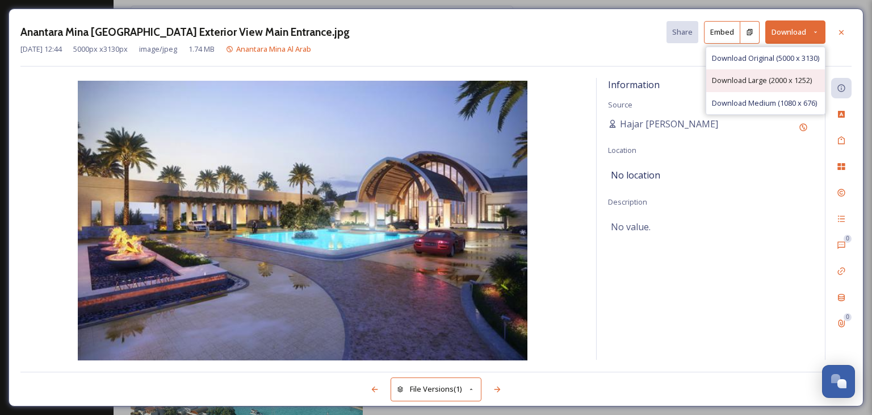
click at [753, 79] on span "Download Large (2000 x 1252)" at bounding box center [762, 80] width 100 height 11
